Goal: Register for event/course

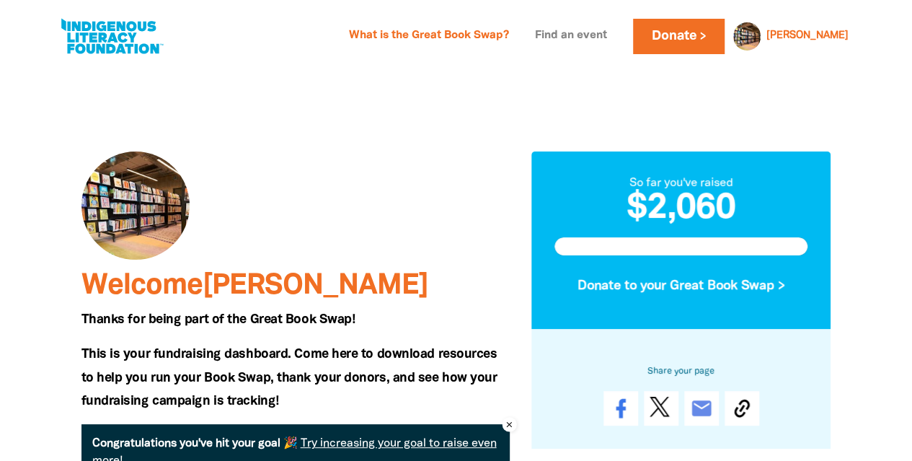
click at [616, 35] on link "Find an event" at bounding box center [570, 36] width 89 height 23
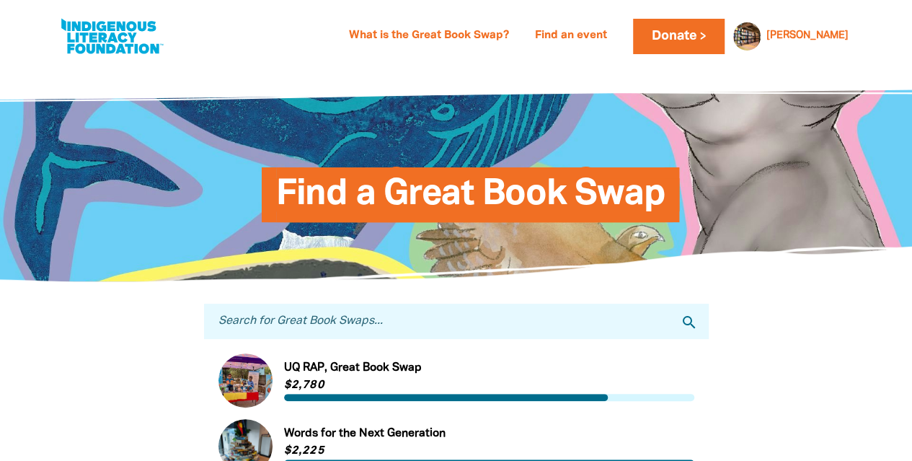
click at [460, 278] on div "Find a Great Book Swap" at bounding box center [456, 173] width 865 height 216
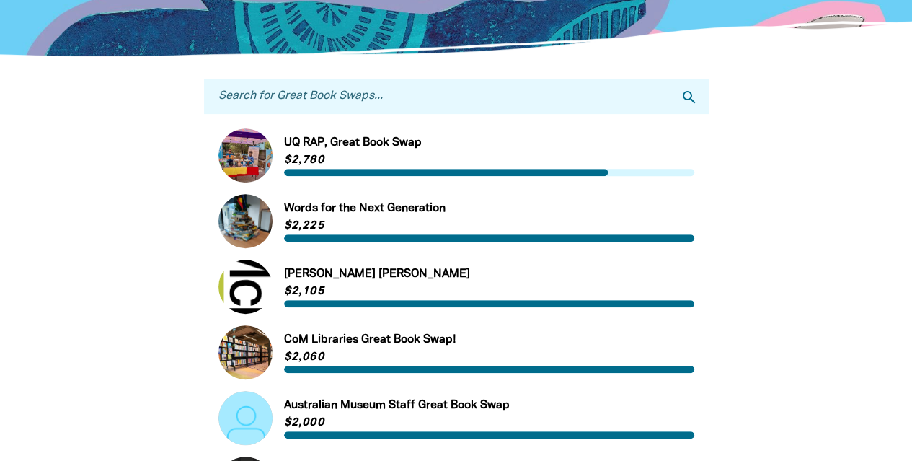
scroll to position [224, 0]
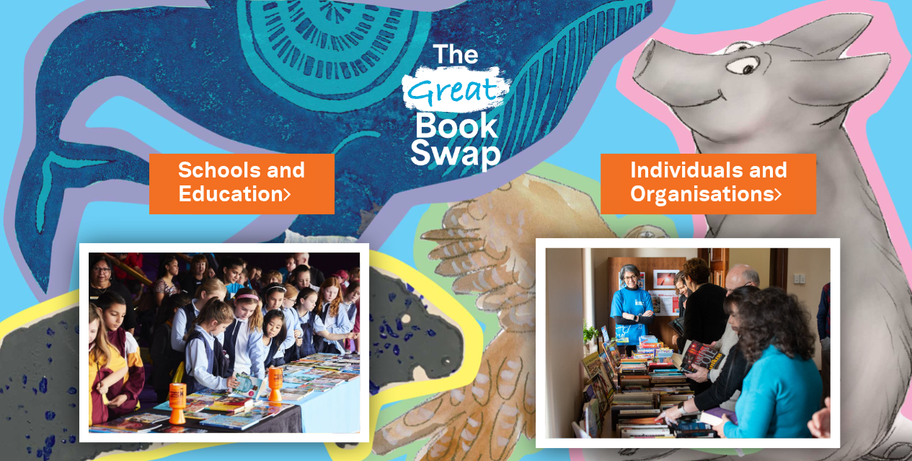
click at [629, 319] on img at bounding box center [688, 343] width 304 height 210
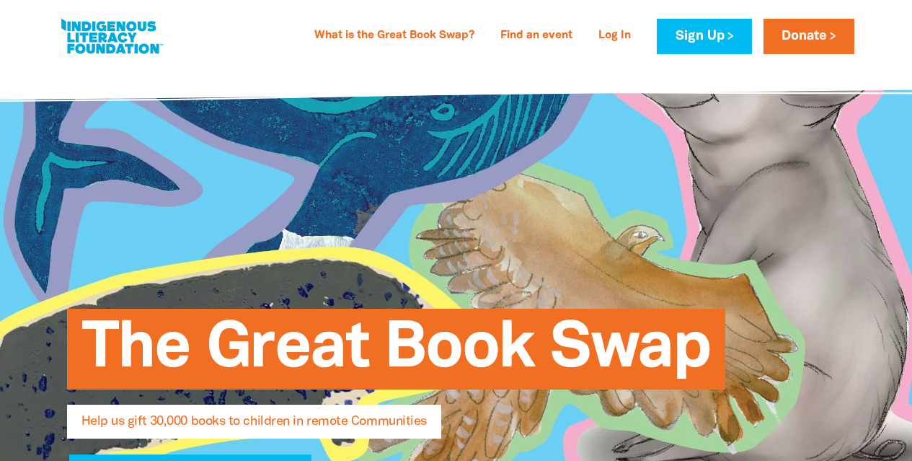
select select "AU"
type input "[PERSON_NAME]"
type input "[PERSON_NAME][EMAIL_ADDRESS][PERSON_NAME][DOMAIN_NAME]"
type input "[PHONE_NUMBER]"
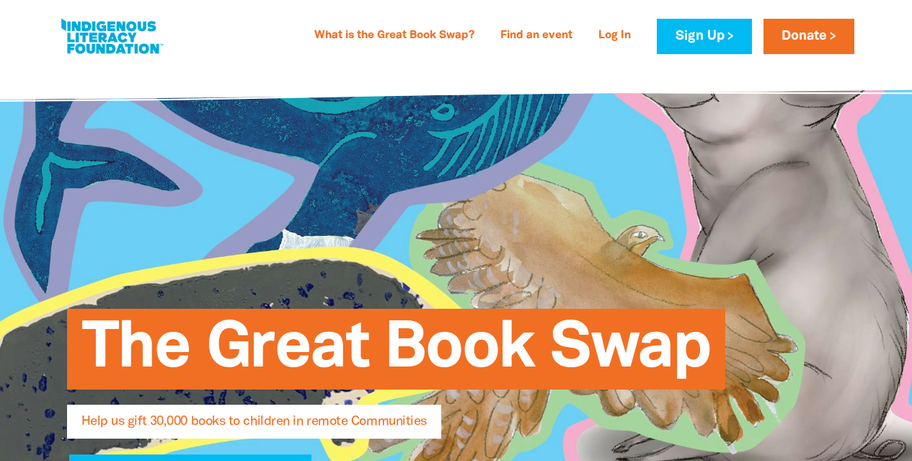
type input "narrm"
type input "Council House [STREET_ADDRESS][PERSON_NAME]"
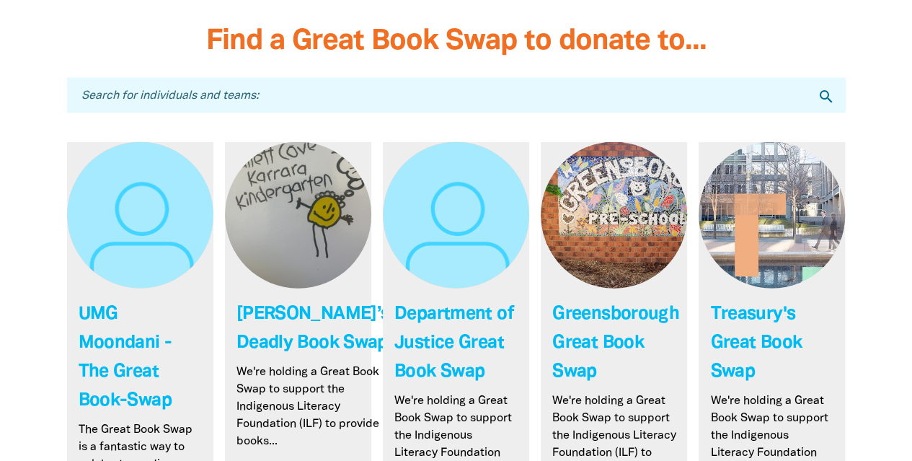
scroll to position [4034, 0]
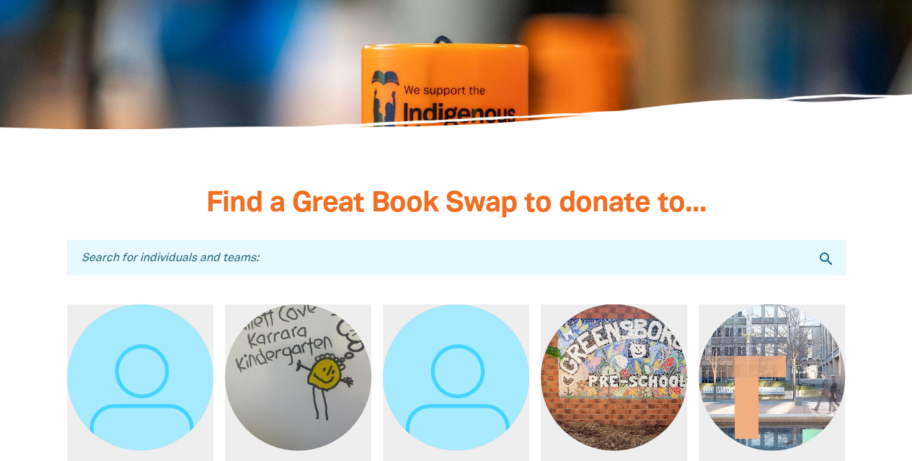
click at [284, 239] on input "Search for individuals and teams:" at bounding box center [456, 256] width 779 height 35
click at [386, 190] on span "Find a Great Book Swap to donate to..." at bounding box center [456, 203] width 500 height 27
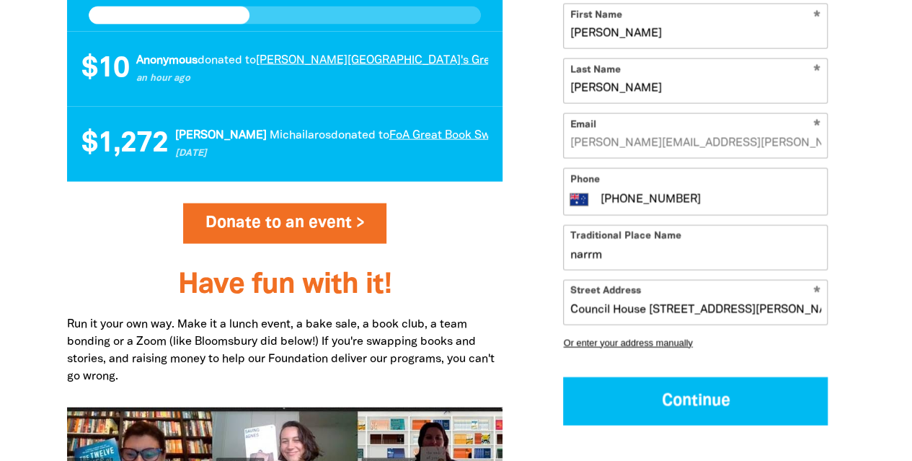
scroll to position [1560, 0]
